Goal: Task Accomplishment & Management: Use online tool/utility

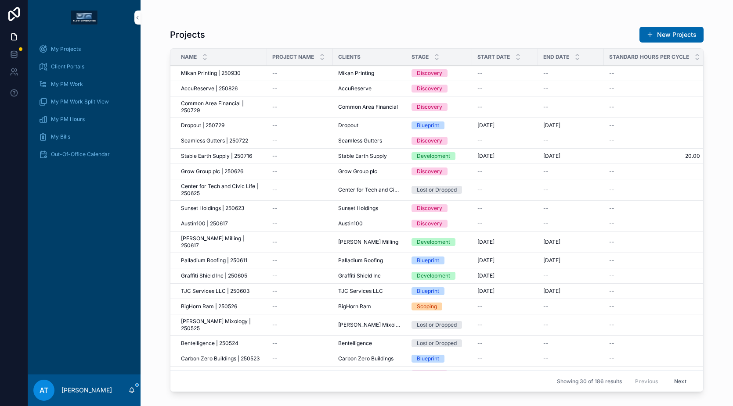
click at [74, 68] on span "Client Portals" at bounding box center [67, 66] width 33 height 7
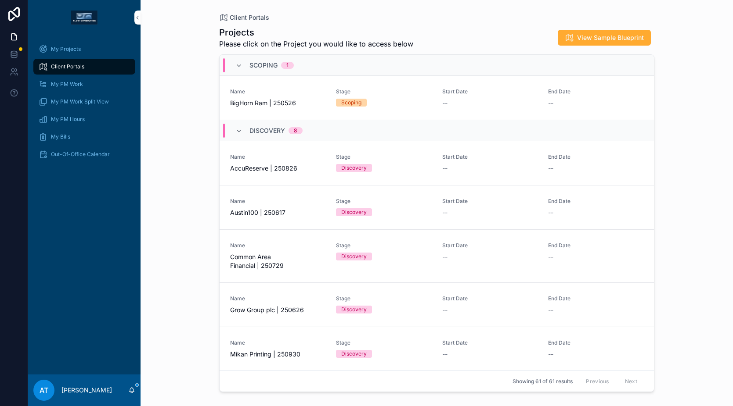
click at [95, 51] on div "My Projects" at bounding box center [84, 49] width 91 height 14
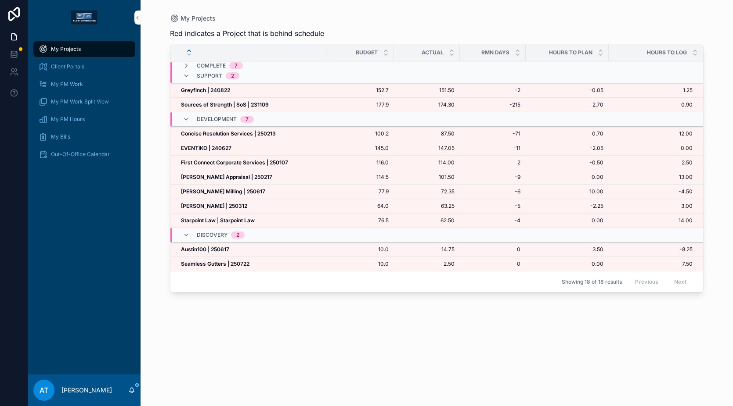
click at [233, 206] on strong "[PERSON_NAME] | 250312" at bounding box center [214, 206] width 66 height 7
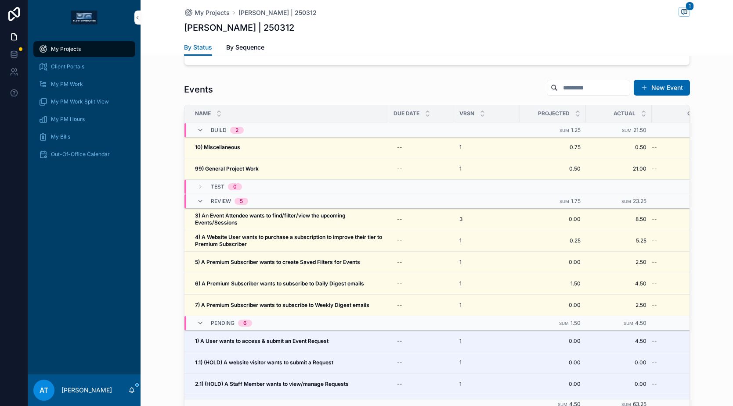
scroll to position [800, 0]
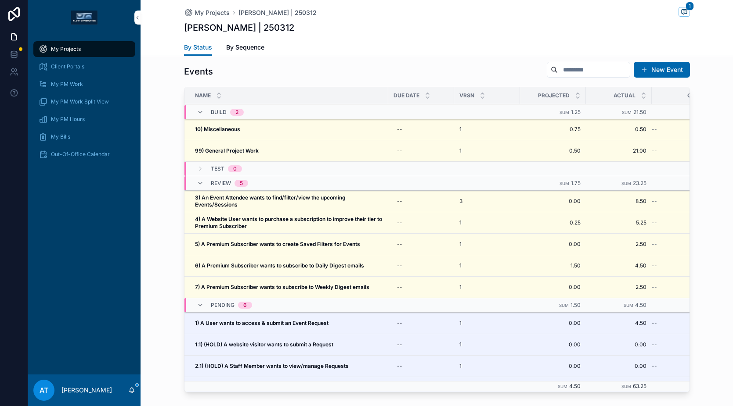
click at [252, 130] on div "10) Miscellaneous 10) Miscellaneous" at bounding box center [289, 129] width 188 height 7
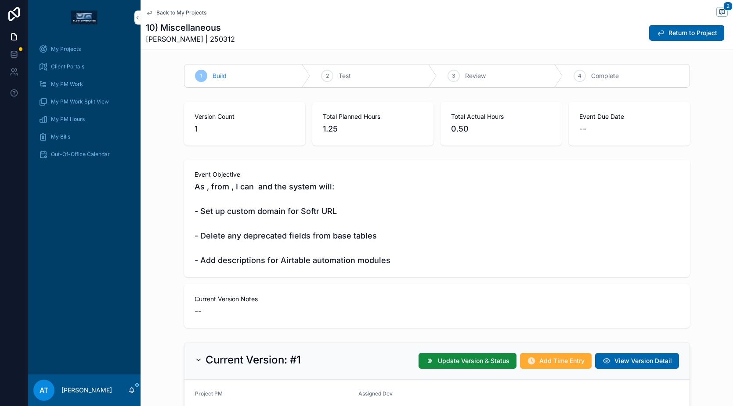
click at [661, 27] on button "Return to Project" at bounding box center [686, 33] width 75 height 16
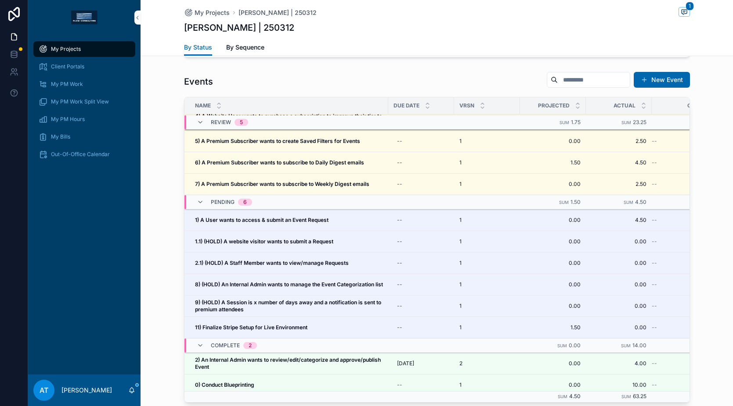
scroll to position [125, 0]
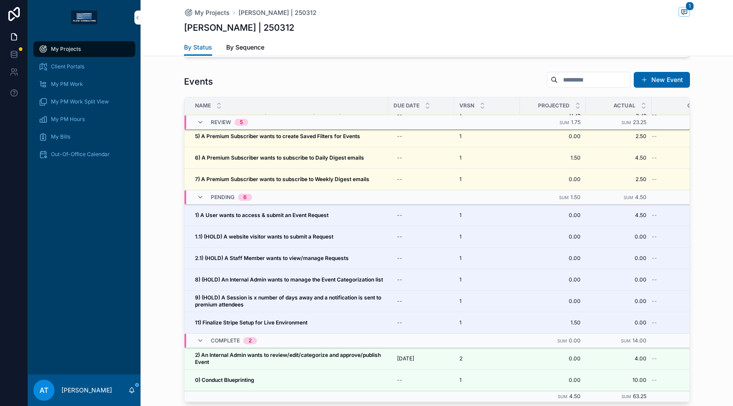
click at [471, 40] on div "By Status By Sequence" at bounding box center [437, 47] width 506 height 17
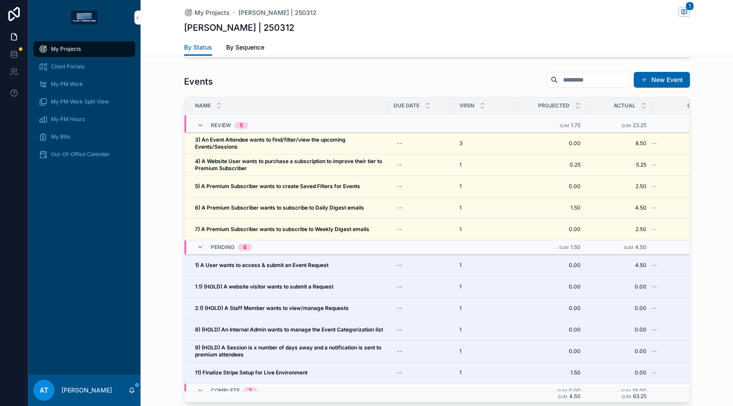
scroll to position [62, 0]
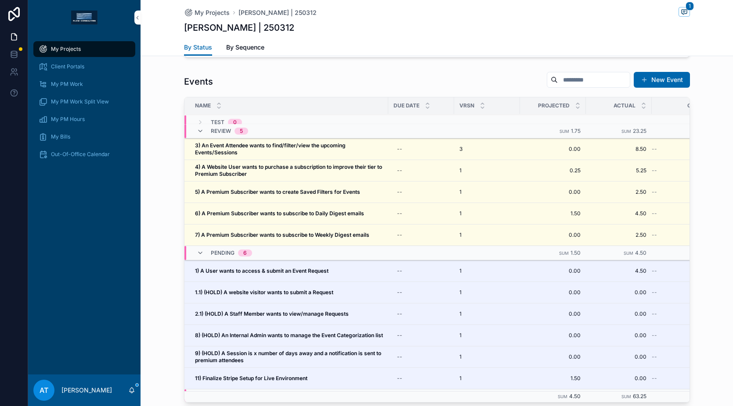
click at [74, 56] on div "My Projects" at bounding box center [84, 49] width 91 height 14
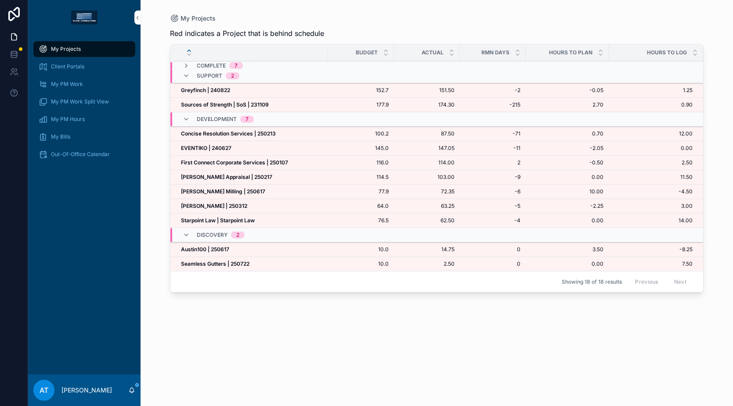
click at [258, 206] on div "[PERSON_NAME] | 250312 [PERSON_NAME] | 250312" at bounding box center [252, 206] width 142 height 7
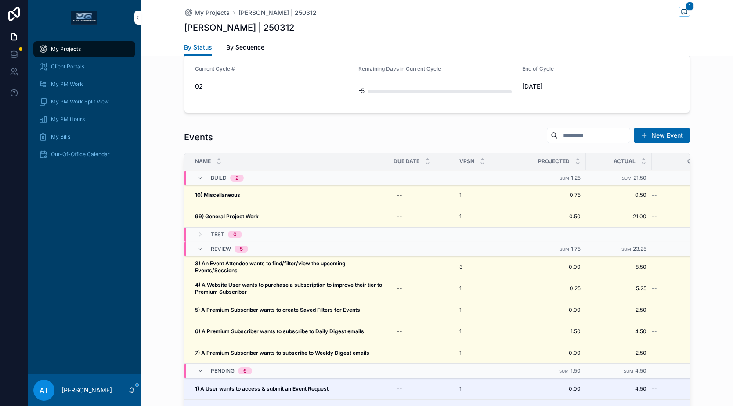
scroll to position [757, 0]
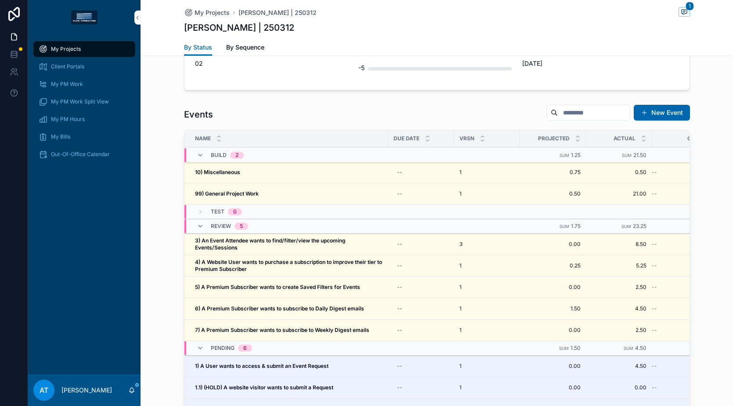
click at [284, 173] on div "10) Miscellaneous 10) Miscellaneous" at bounding box center [289, 172] width 188 height 7
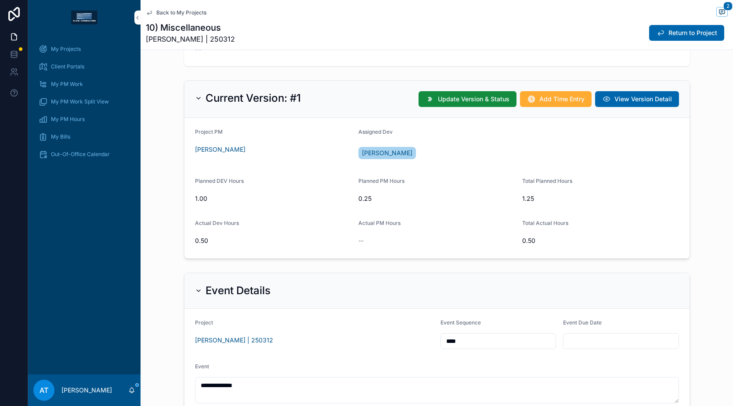
scroll to position [202, 0]
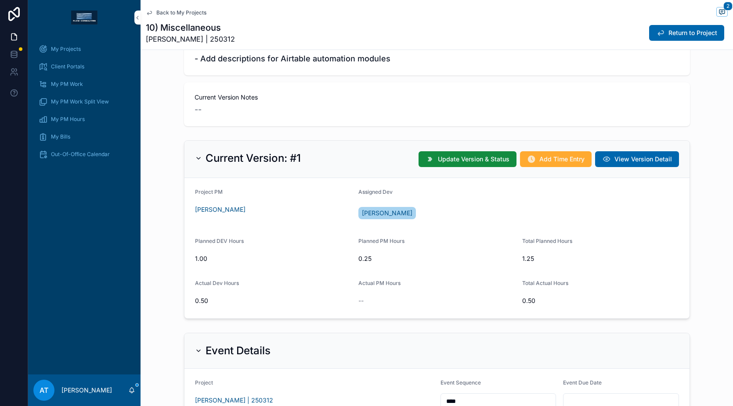
click at [548, 163] on span "Add Time Entry" at bounding box center [561, 159] width 45 height 9
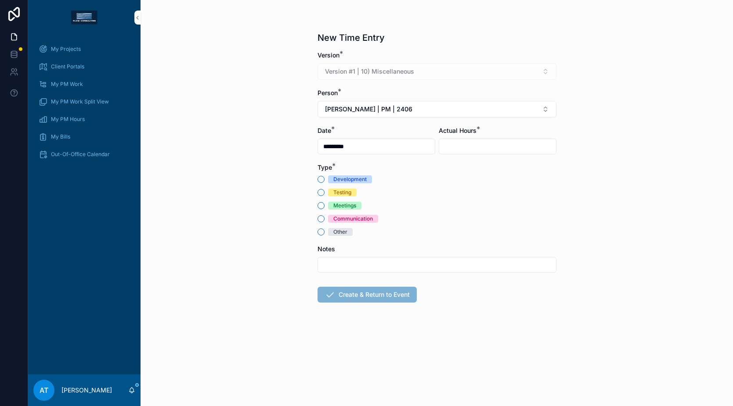
click at [341, 204] on div "Meetings" at bounding box center [344, 206] width 23 height 8
click at [324, 204] on button "Meetings" at bounding box center [320, 205] width 7 height 7
click at [376, 113] on span "Alex Thompson | PM | 2406" at bounding box center [368, 109] width 87 height 9
click at [389, 159] on span "Alex Thompson | PM | 2508" at bounding box center [422, 158] width 87 height 9
click at [462, 149] on input "scrollable content" at bounding box center [497, 146] width 117 height 12
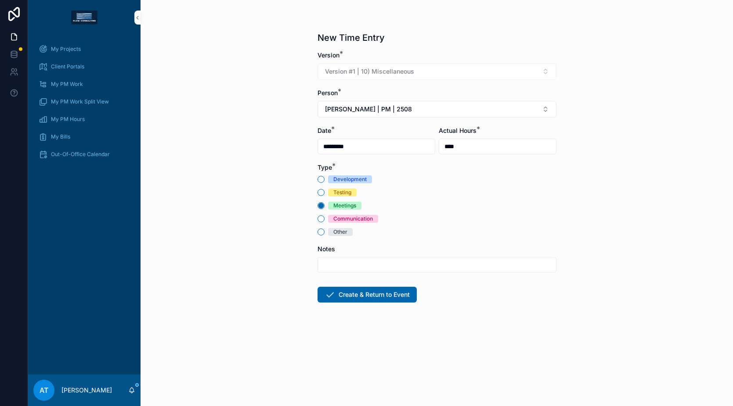
type input "****"
click at [363, 302] on button "Create & Return to Event" at bounding box center [366, 295] width 99 height 16
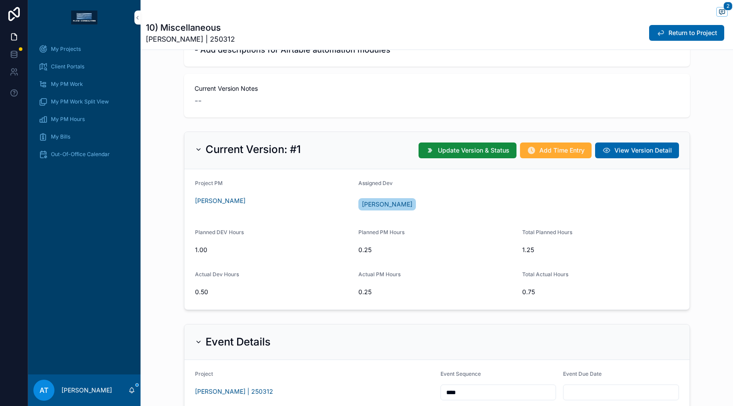
scroll to position [250, 0]
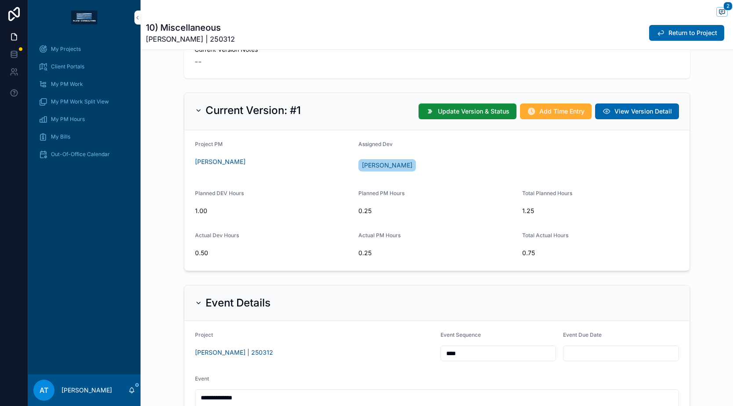
click at [677, 36] on span "Return to Project" at bounding box center [692, 33] width 49 height 9
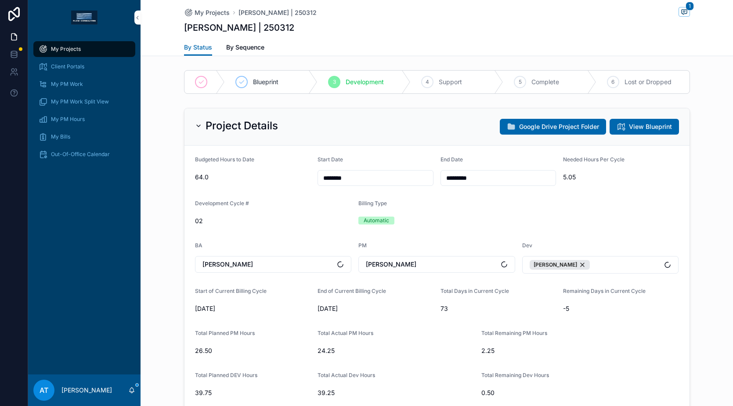
click at [62, 47] on span "My Projects" at bounding box center [66, 49] width 30 height 7
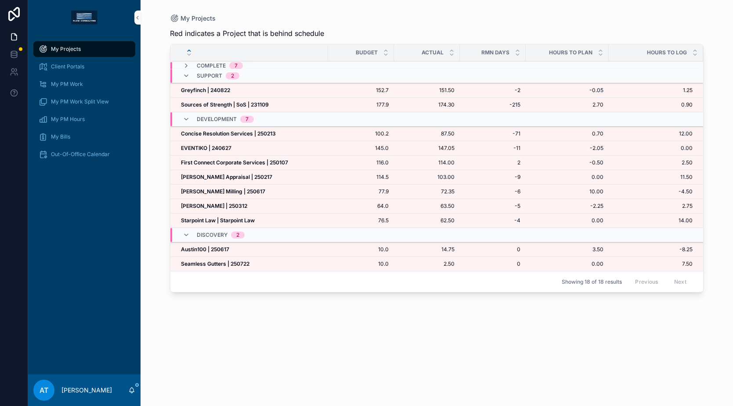
click at [220, 190] on strong "[PERSON_NAME] Milling | 250617" at bounding box center [223, 191] width 84 height 7
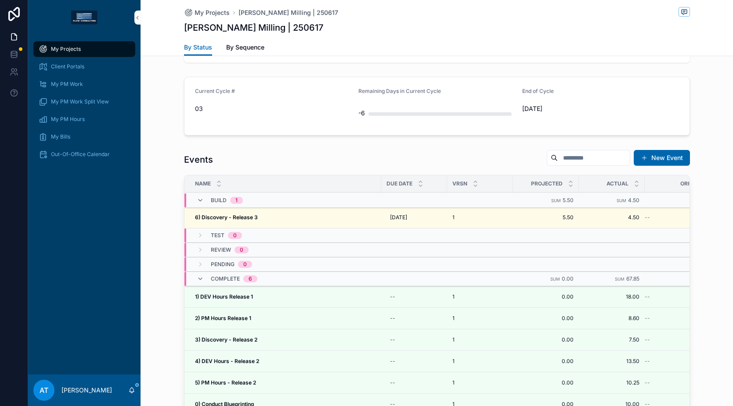
scroll to position [874, 0]
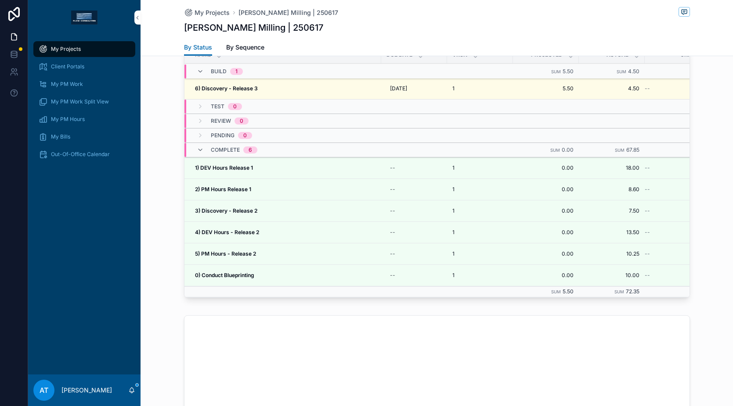
click at [317, 89] on div "6) Discovery - Release 3 6) Discovery - Release 3" at bounding box center [285, 88] width 181 height 7
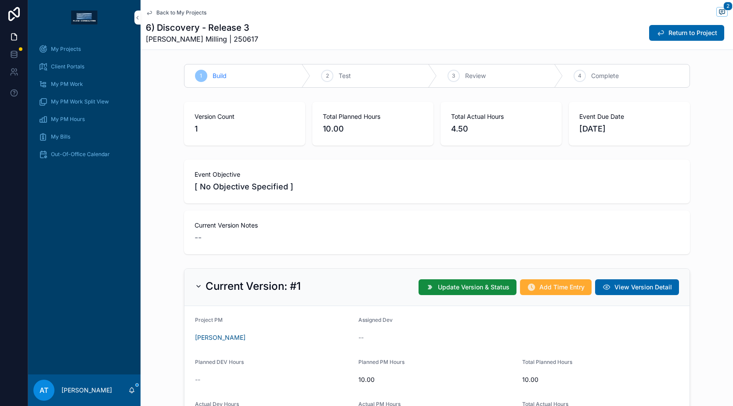
click at [539, 287] on span "Add Time Entry" at bounding box center [561, 287] width 45 height 9
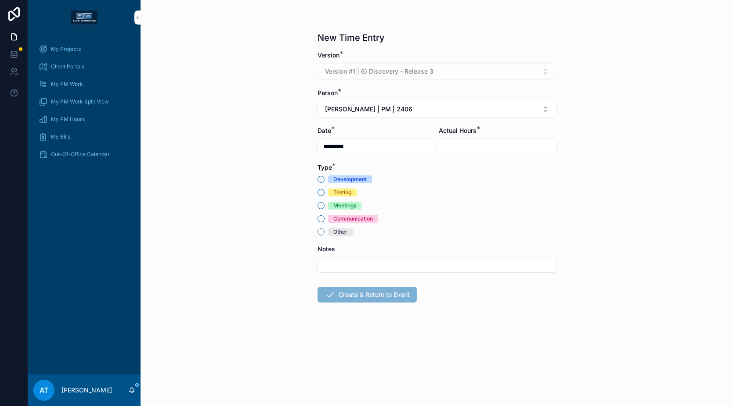
click at [378, 108] on span "Alex Thompson | PM | 2406" at bounding box center [368, 109] width 87 height 9
click at [388, 162] on span "Alex Thompson | PM | 2508" at bounding box center [422, 158] width 87 height 9
click at [496, 148] on input "scrollable content" at bounding box center [497, 146] width 117 height 12
type input "****"
click at [354, 203] on div "Meetings" at bounding box center [344, 206] width 23 height 8
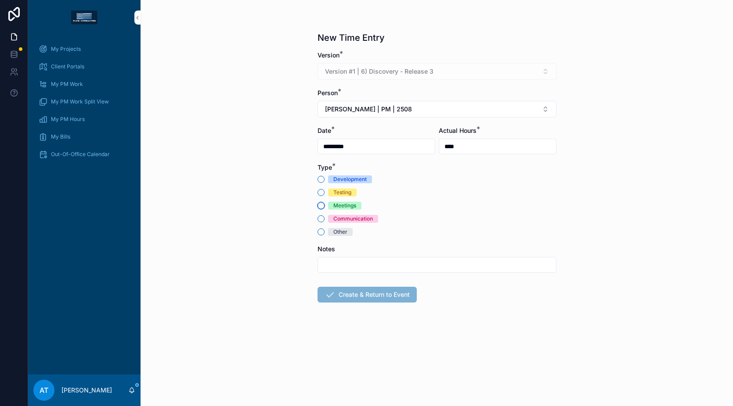
click at [324, 203] on button "Meetings" at bounding box center [320, 205] width 7 height 7
click at [356, 301] on button "Create & Return to Event" at bounding box center [366, 295] width 99 height 16
